Goal: Check status

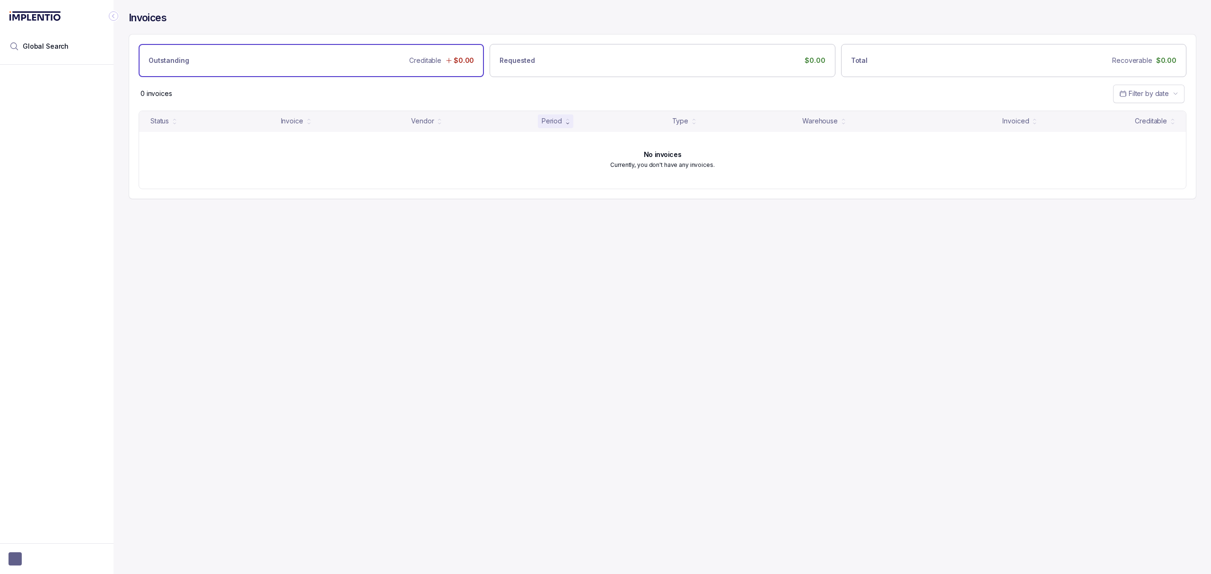
click at [511, 360] on div "Invoices Outstanding Creditable $0.00 Requested $0.00 Total Recoverable $0.00 0…" at bounding box center [659, 287] width 1090 height 574
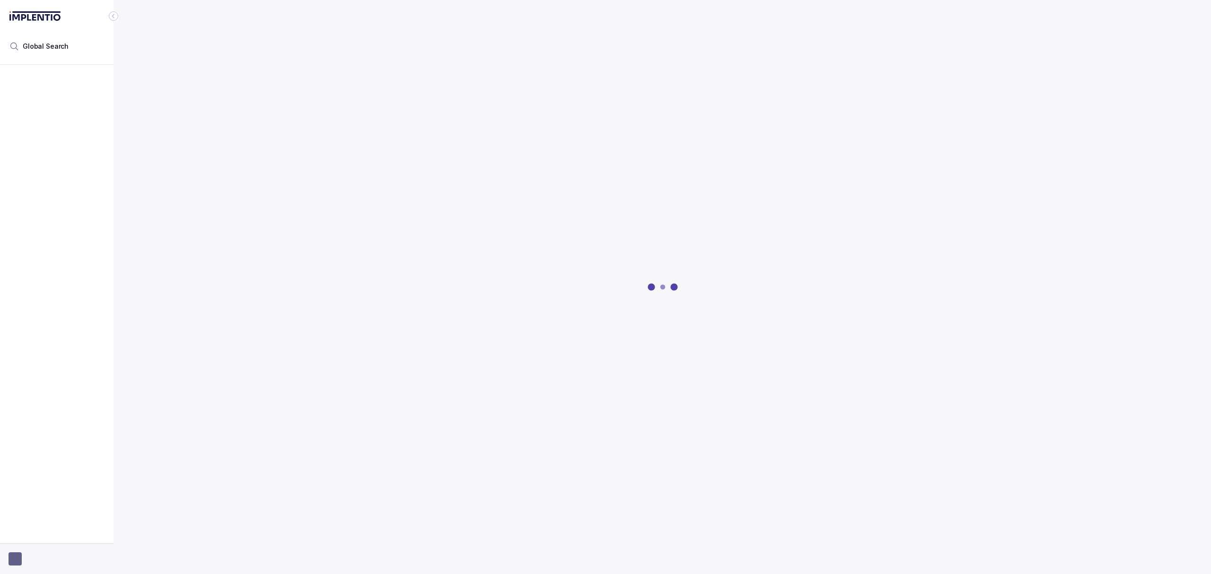
click at [27, 564] on button "button" at bounding box center [57, 558] width 96 height 13
click at [383, 402] on div at bounding box center [663, 287] width 1068 height 574
